Goal: Task Accomplishment & Management: Manage account settings

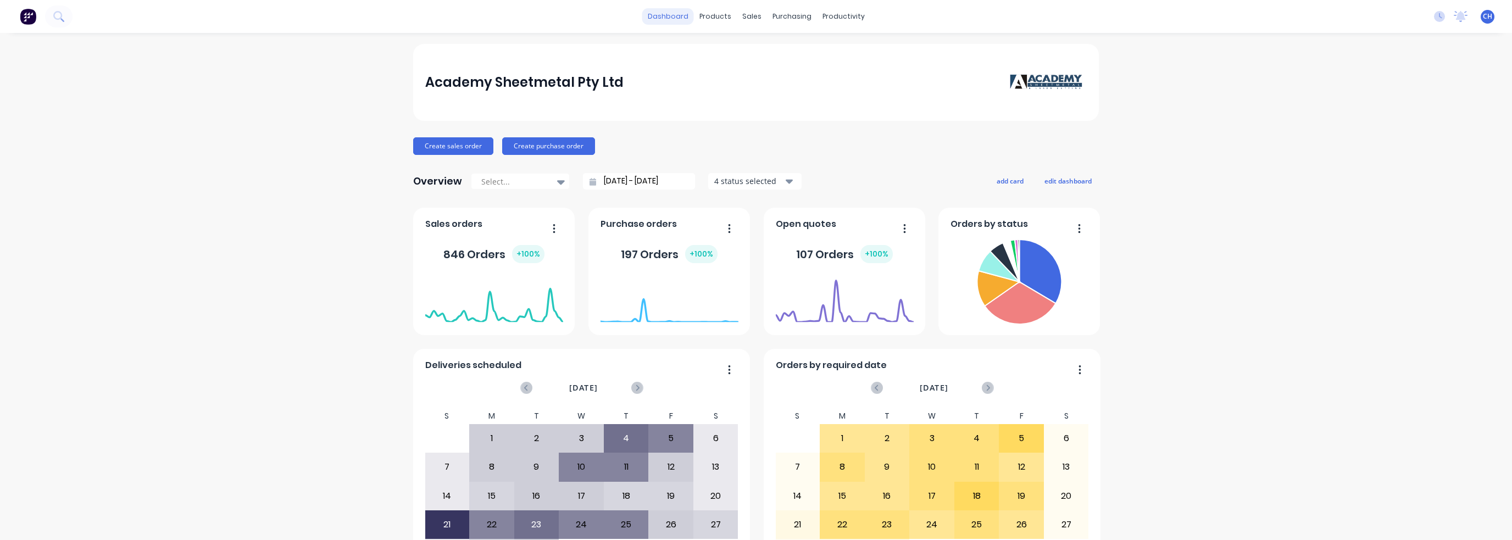
click at [685, 15] on link "dashboard" at bounding box center [668, 16] width 52 height 16
click at [728, 50] on div "Product Catalogue" at bounding box center [760, 53] width 68 height 10
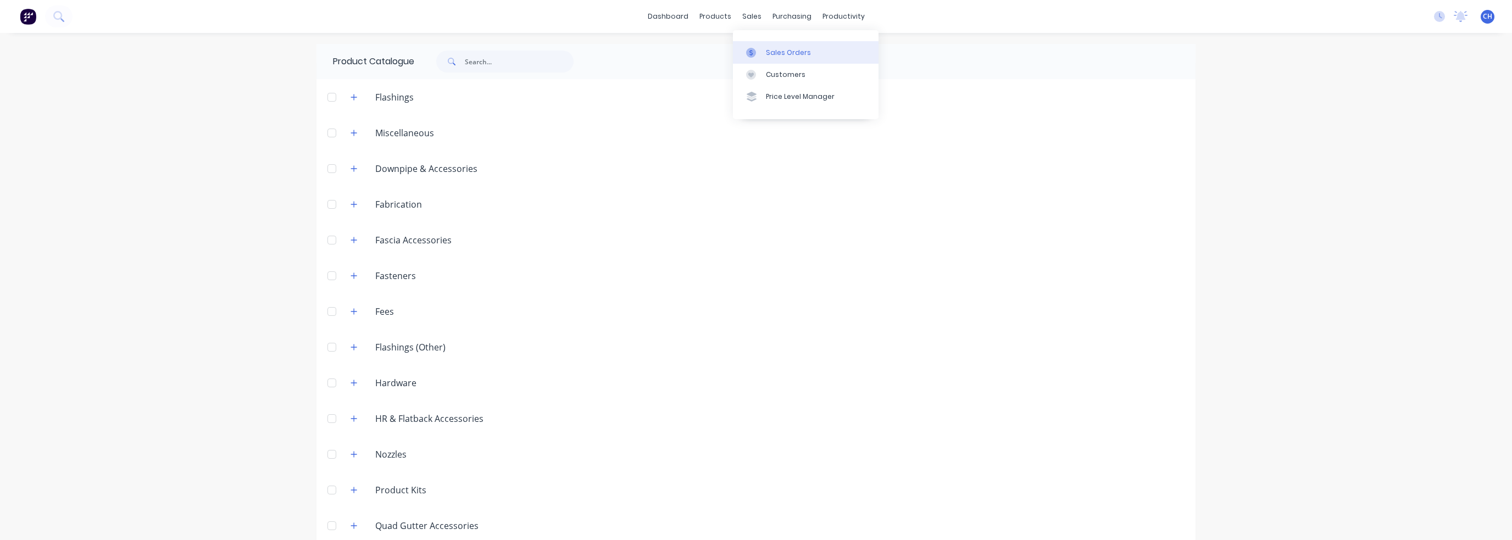
click at [772, 58] on link "Sales Orders" at bounding box center [806, 52] width 146 height 22
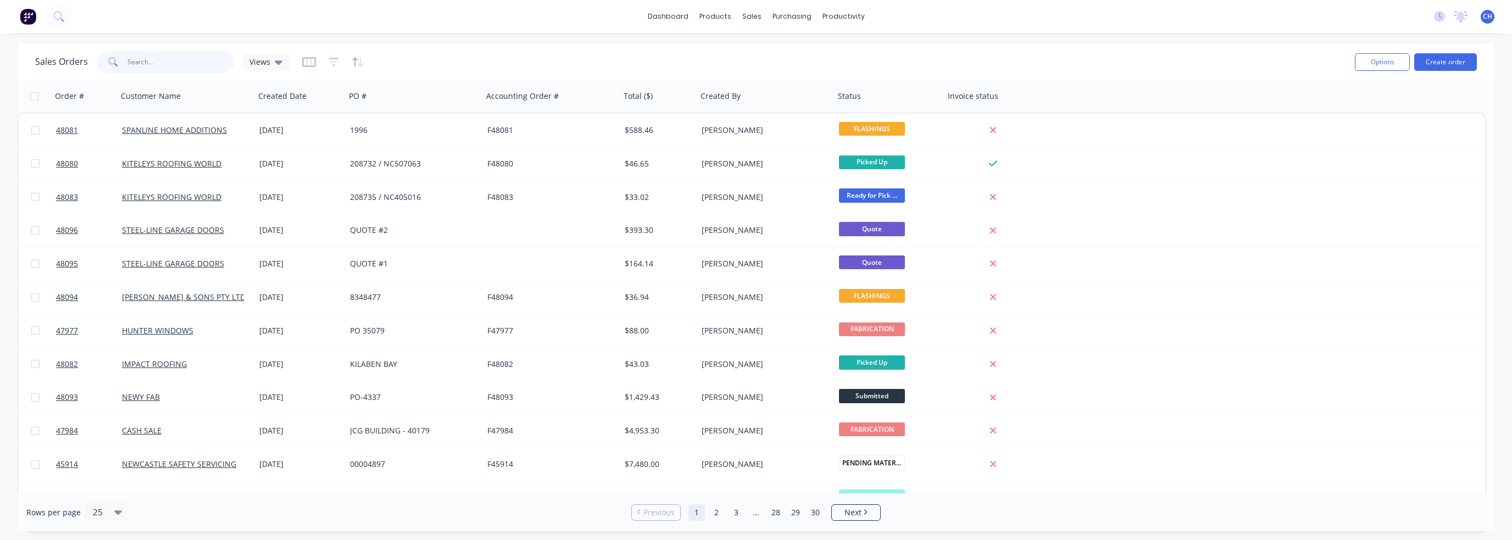
click at [182, 68] on input "text" at bounding box center [180, 62] width 107 height 22
type input "47631"
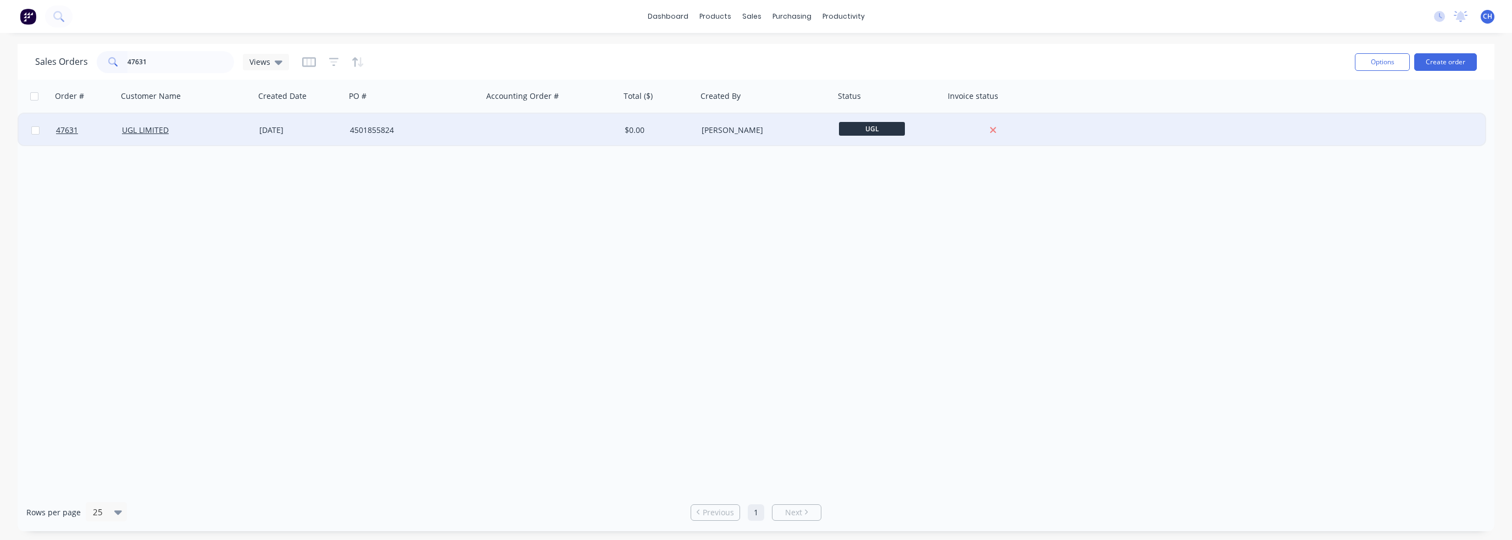
click at [851, 135] on span "UGL" at bounding box center [872, 129] width 66 height 14
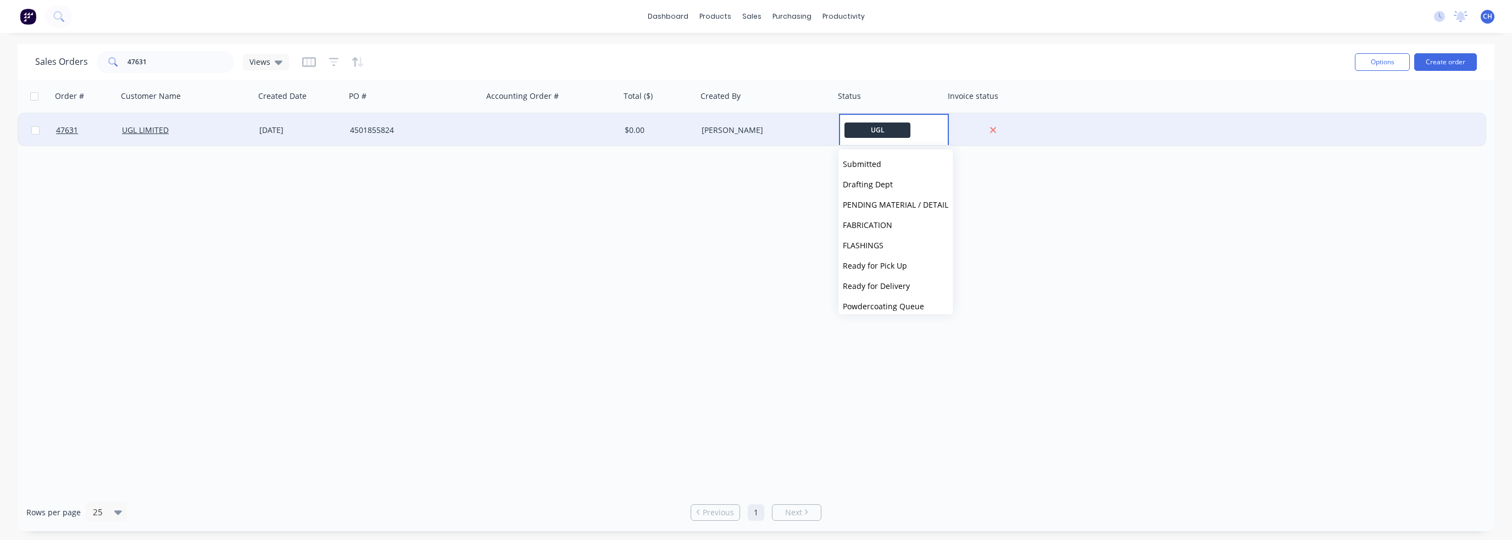
click at [473, 143] on div "4501855824" at bounding box center [413, 130] width 137 height 33
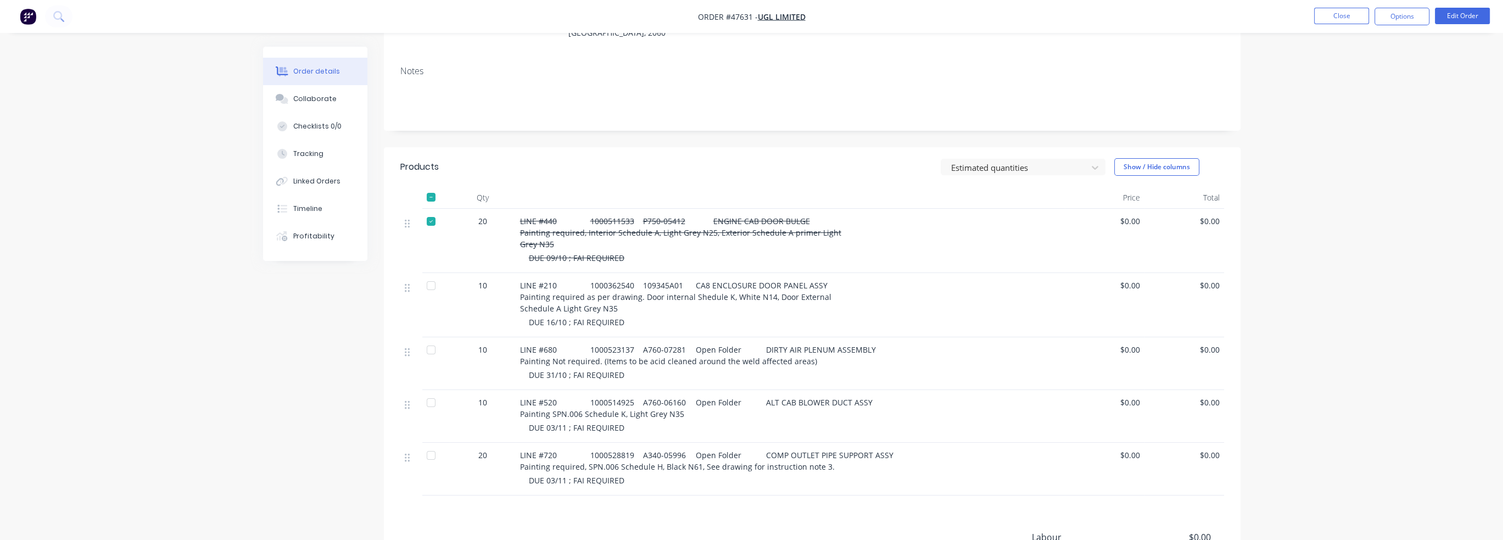
scroll to position [165, 0]
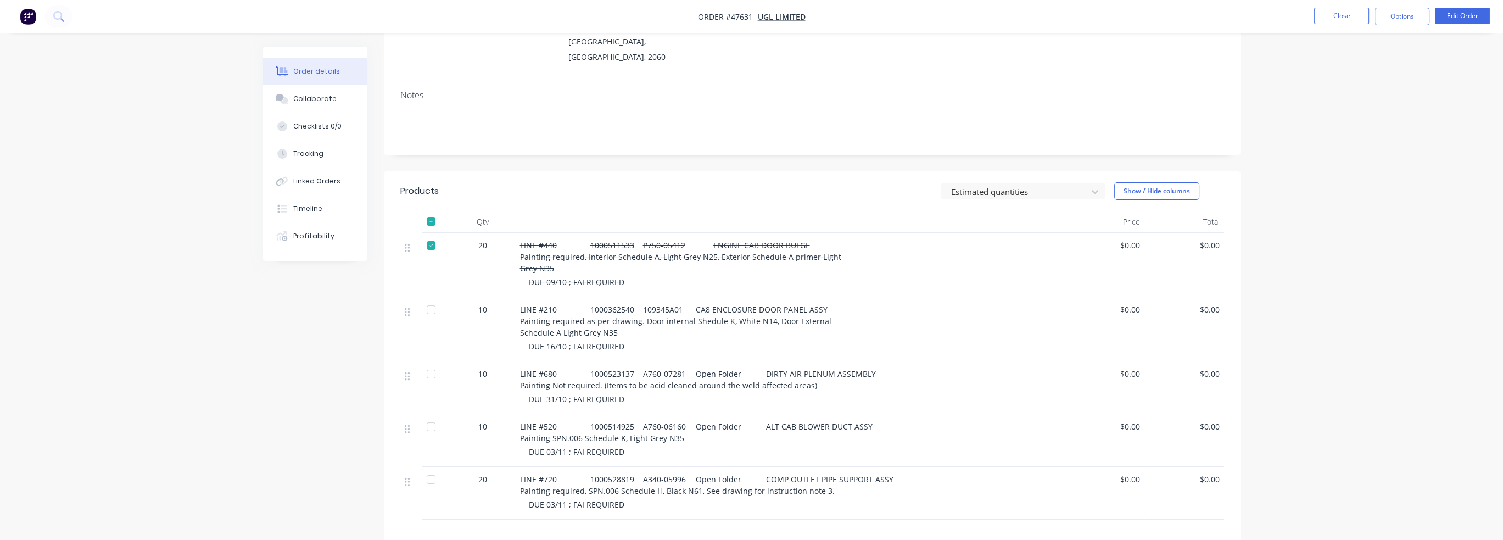
click at [400, 233] on div at bounding box center [411, 265] width 22 height 64
click at [598, 240] on span "LINE #440 1000511533 P750-05412 ENGINE CAB DOOR BULGE Painting required, Interi…" at bounding box center [680, 257] width 321 height 34
click at [468, 233] on div "20" at bounding box center [483, 265] width 66 height 64
click at [1471, 16] on button "Edit Order" at bounding box center [1462, 16] width 55 height 16
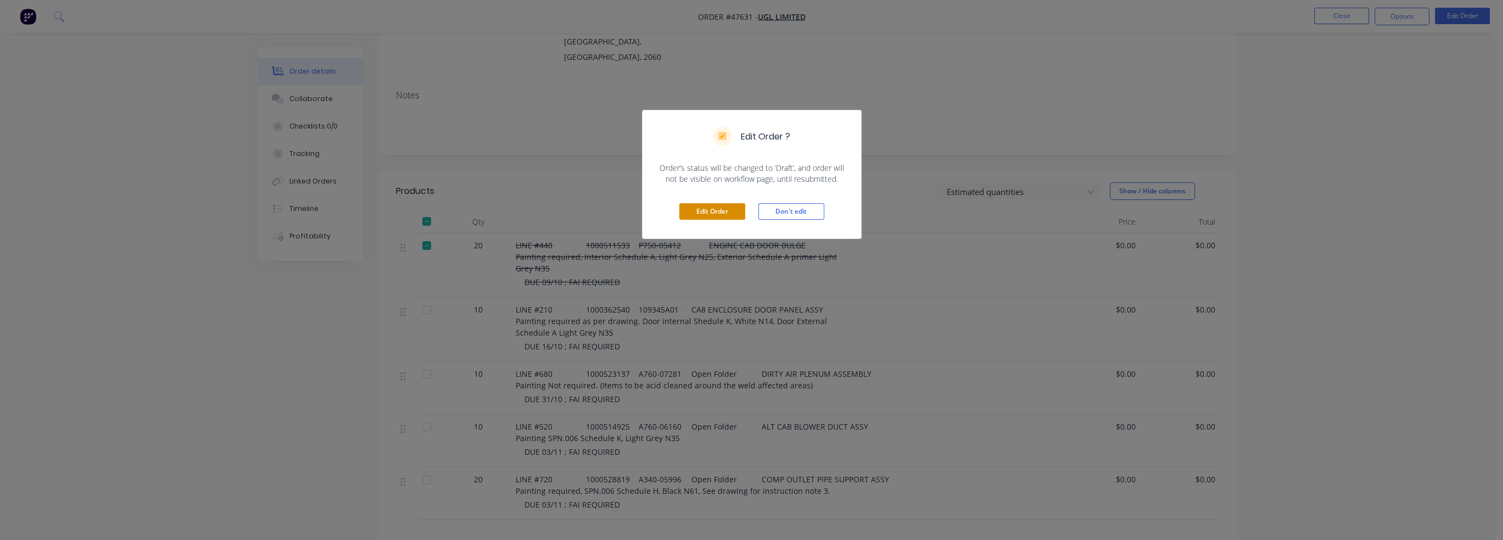
click at [723, 213] on button "Edit Order" at bounding box center [712, 211] width 66 height 16
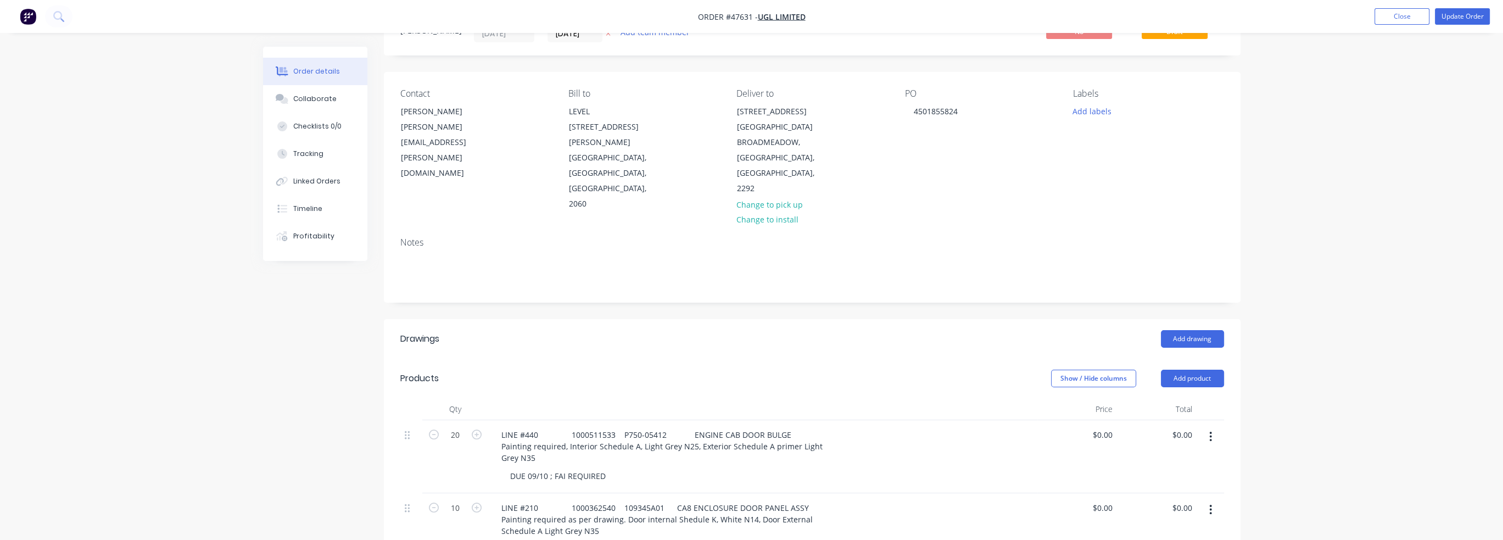
scroll to position [220, 0]
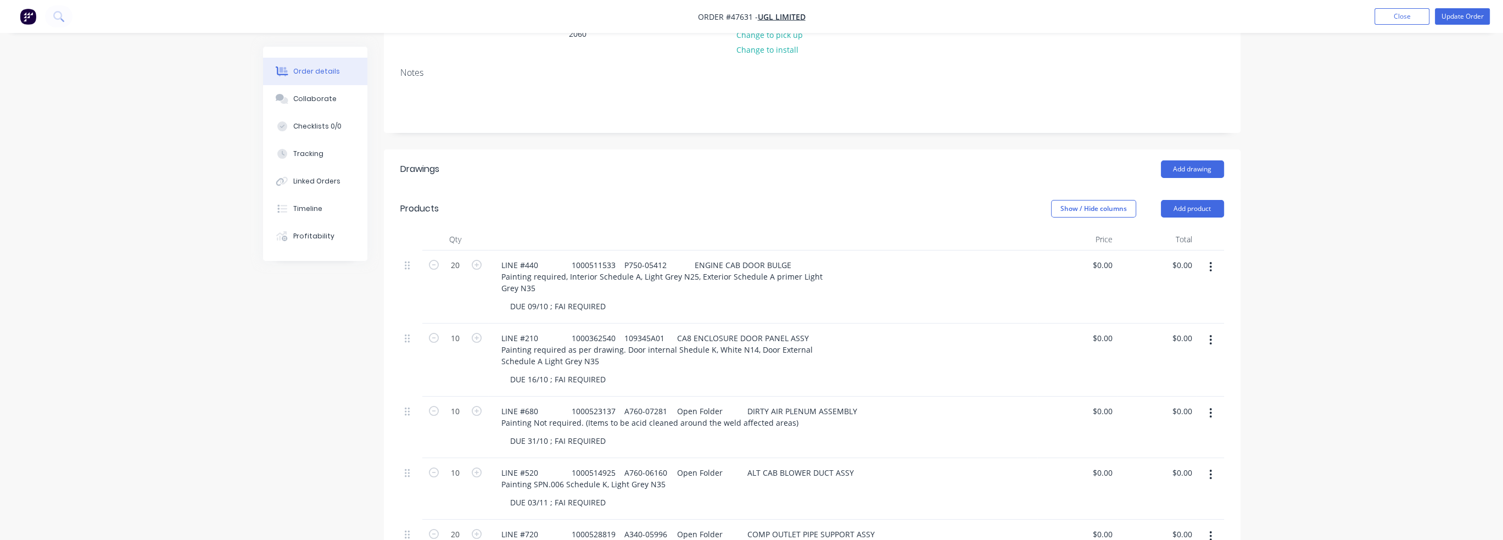
click at [1213, 257] on button "button" at bounding box center [1211, 267] width 26 height 20
click at [1150, 332] on div "Delete" at bounding box center [1172, 340] width 85 height 16
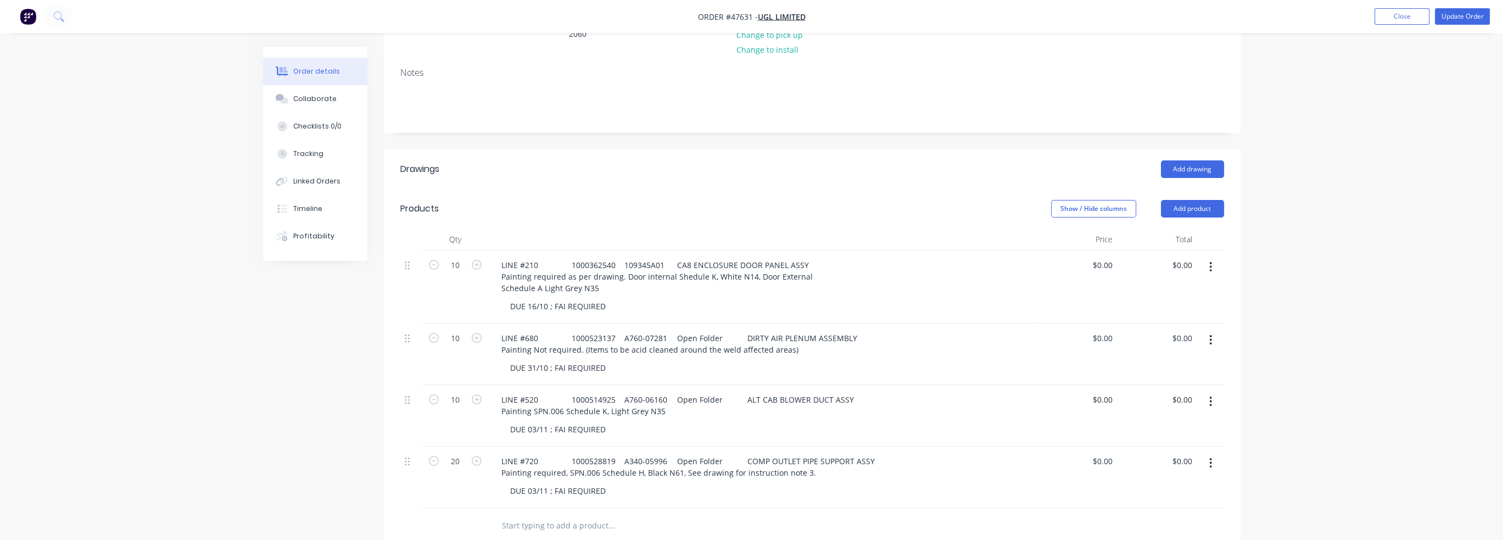
click at [1356, 230] on div "Order details Collaborate Checklists 0/0 Tracking Linked Orders Timeline Profit…" at bounding box center [751, 289] width 1503 height 1019
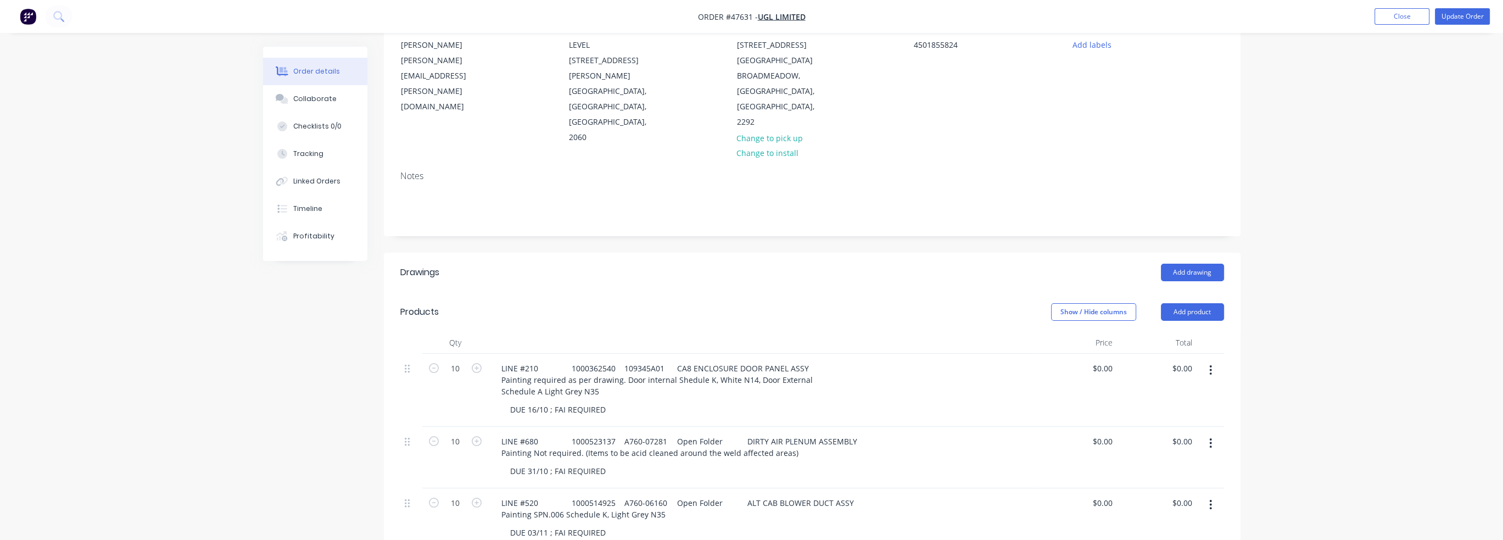
scroll to position [110, 0]
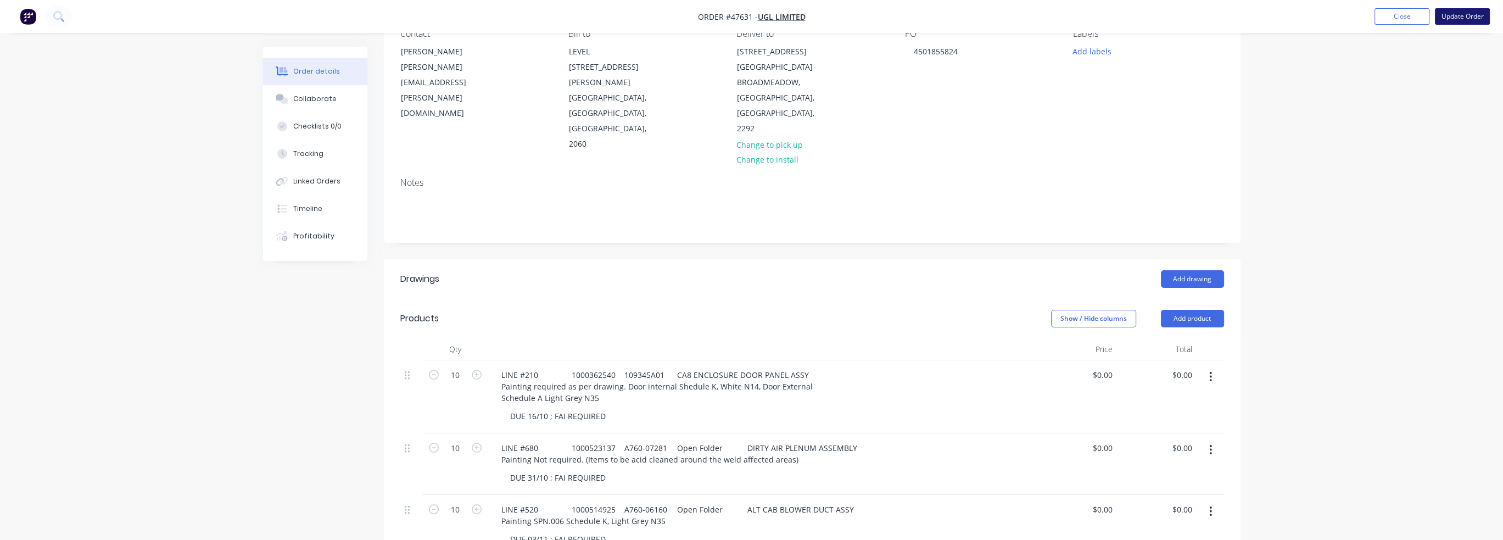
click at [1446, 21] on button "Update Order" at bounding box center [1462, 16] width 55 height 16
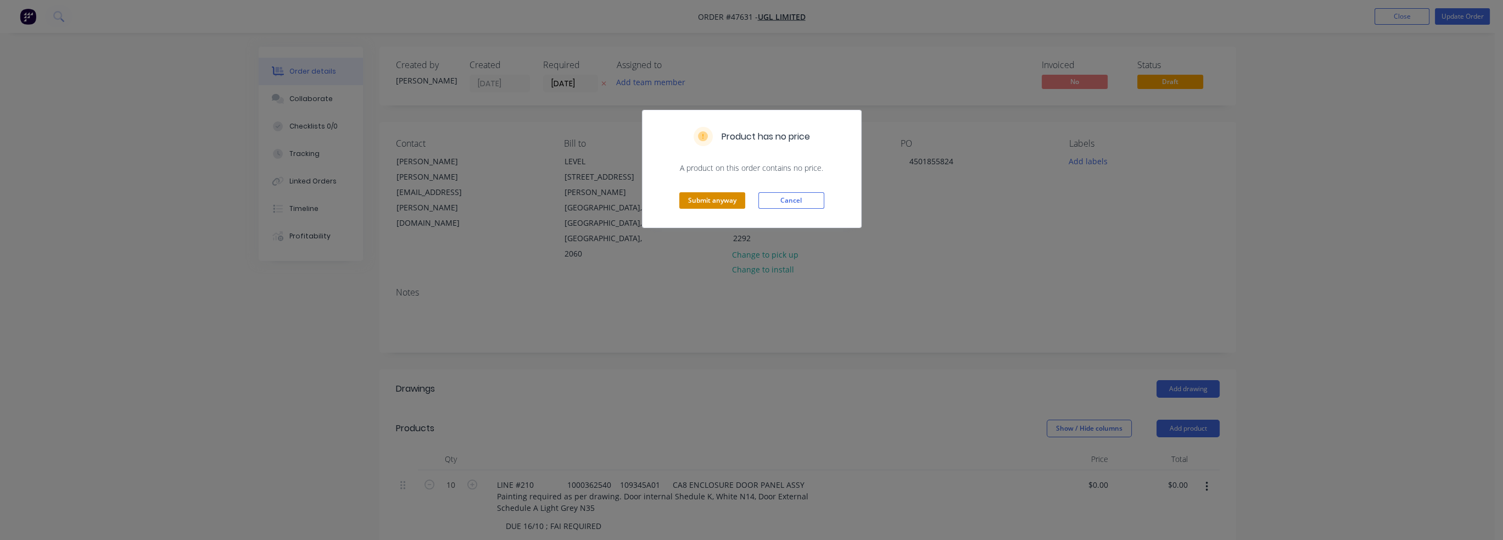
click at [699, 200] on button "Submit anyway" at bounding box center [712, 200] width 66 height 16
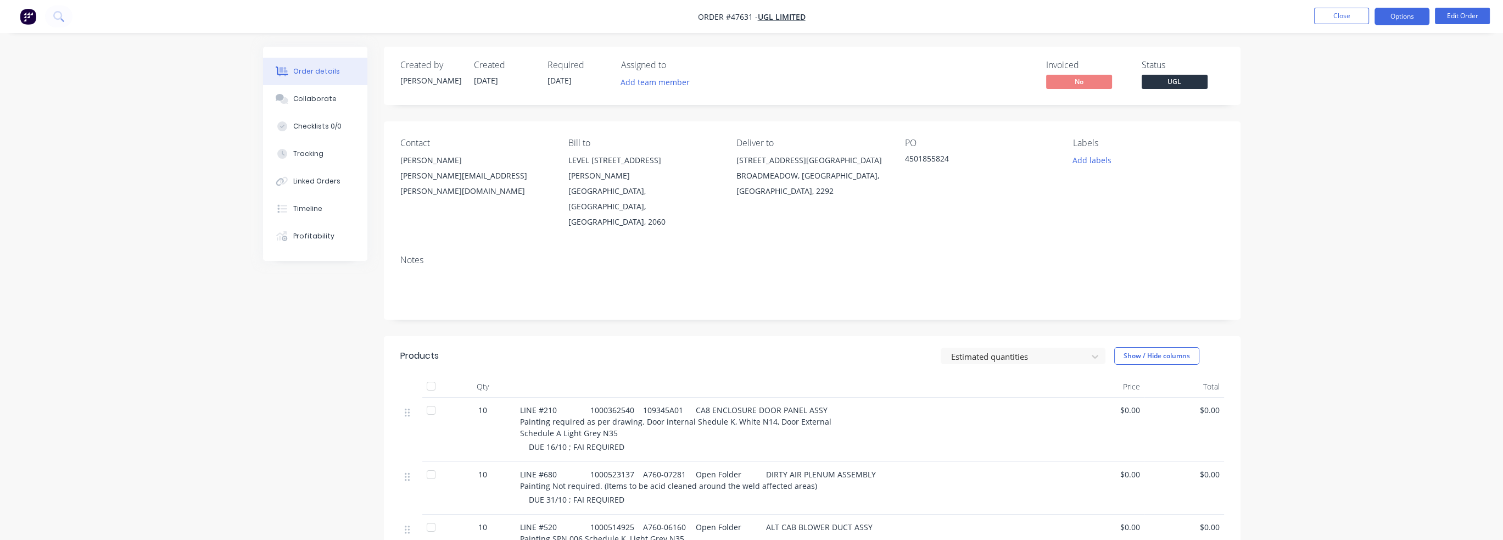
drag, startPoint x: 1358, startPoint y: 17, endPoint x: 1391, endPoint y: 17, distance: 33.0
click at [1371, 37] on div "Order #47631 - UGL LIMITED Close Options Edit Order Order details Collaborate C…" at bounding box center [751, 395] width 1503 height 791
click at [1391, 17] on button "Options" at bounding box center [1402, 17] width 55 height 18
click at [1350, 128] on div "Work Order" at bounding box center [1369, 133] width 101 height 16
click at [1375, 106] on div "Without pricing" at bounding box center [1369, 111] width 101 height 16
